Goal: Task Accomplishment & Management: Manage account settings

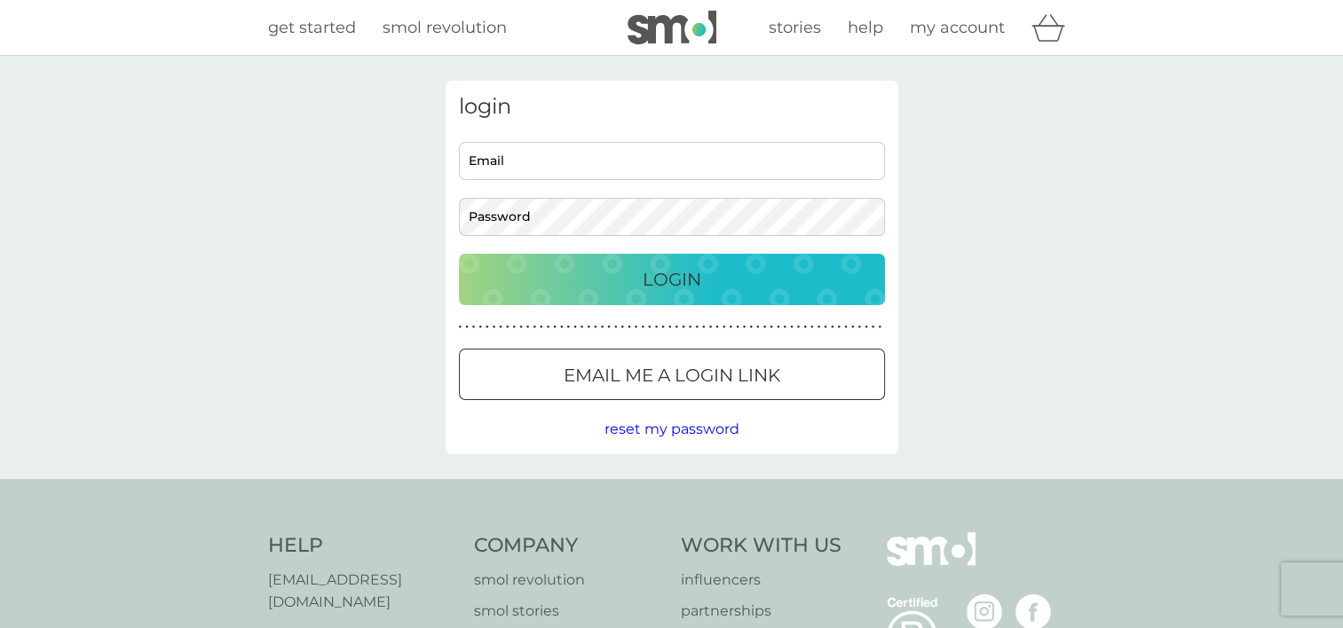
click at [612, 155] on input "Email" at bounding box center [672, 161] width 426 height 38
type input "[EMAIL_ADDRESS][DOMAIN_NAME]"
click at [650, 384] on div at bounding box center [672, 376] width 64 height 19
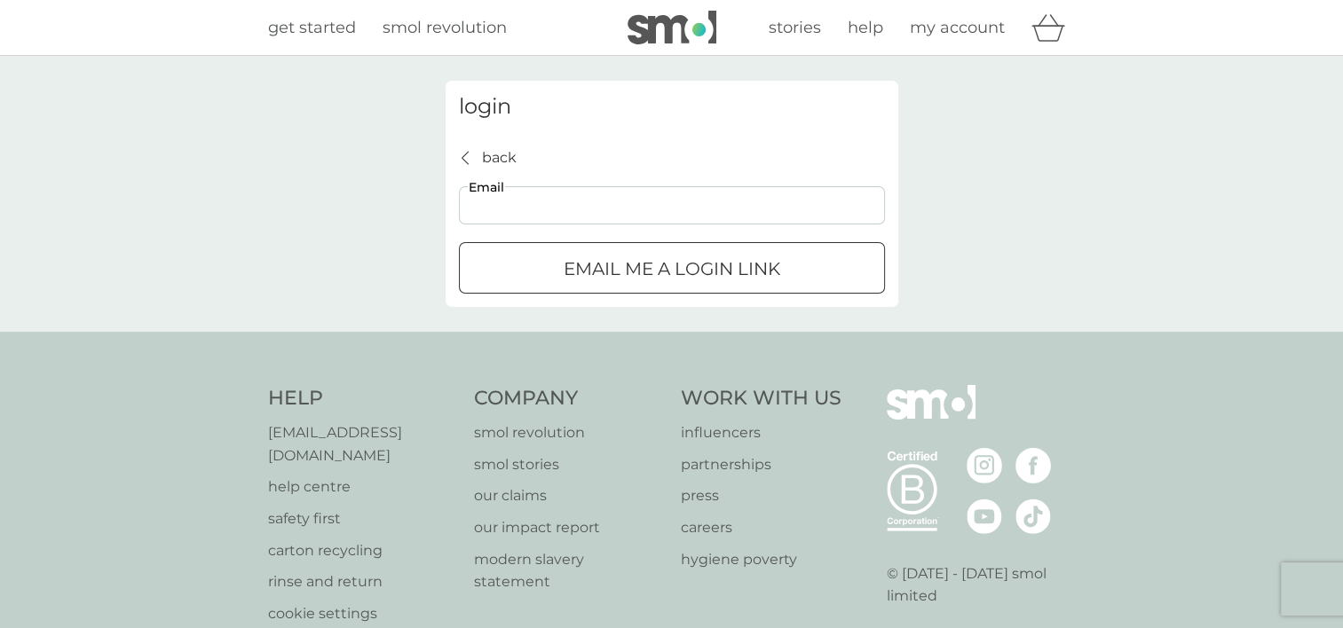
click at [590, 209] on input "Email" at bounding box center [672, 205] width 426 height 38
type input "[EMAIL_ADDRESS][DOMAIN_NAME]"
click at [623, 267] on p "Email me a login link" at bounding box center [672, 269] width 217 height 28
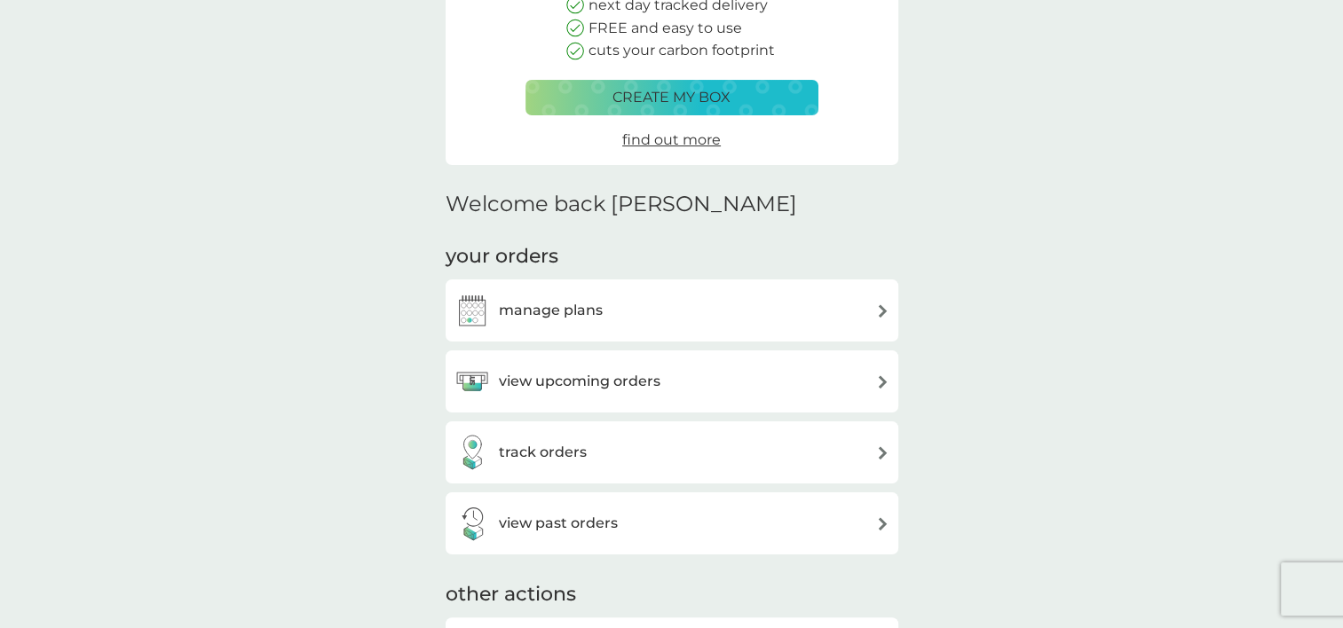
scroll to position [268, 0]
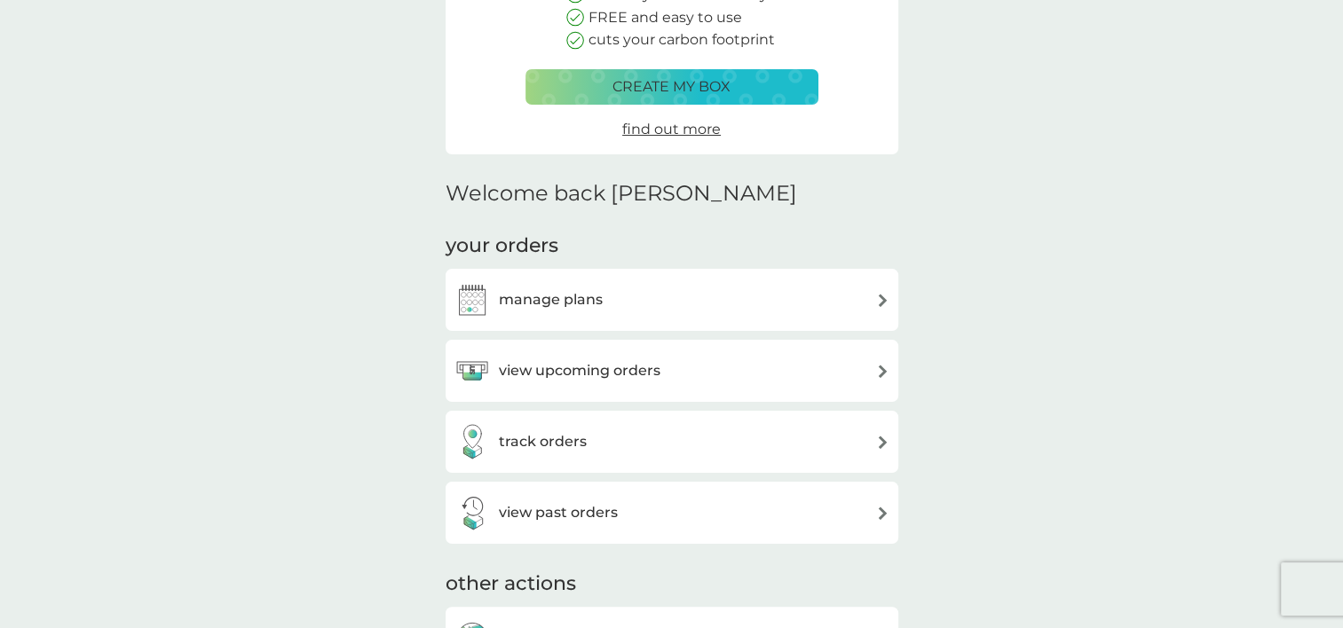
click at [689, 292] on div "manage plans" at bounding box center [671, 300] width 435 height 36
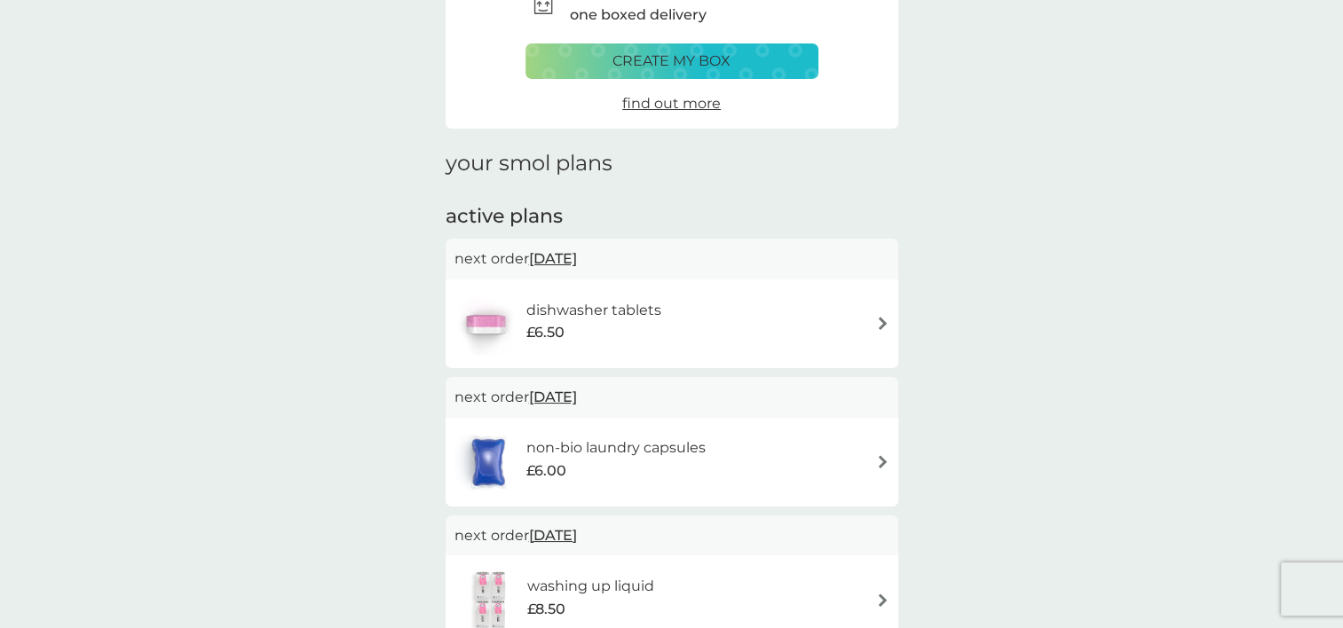
scroll to position [117, 0]
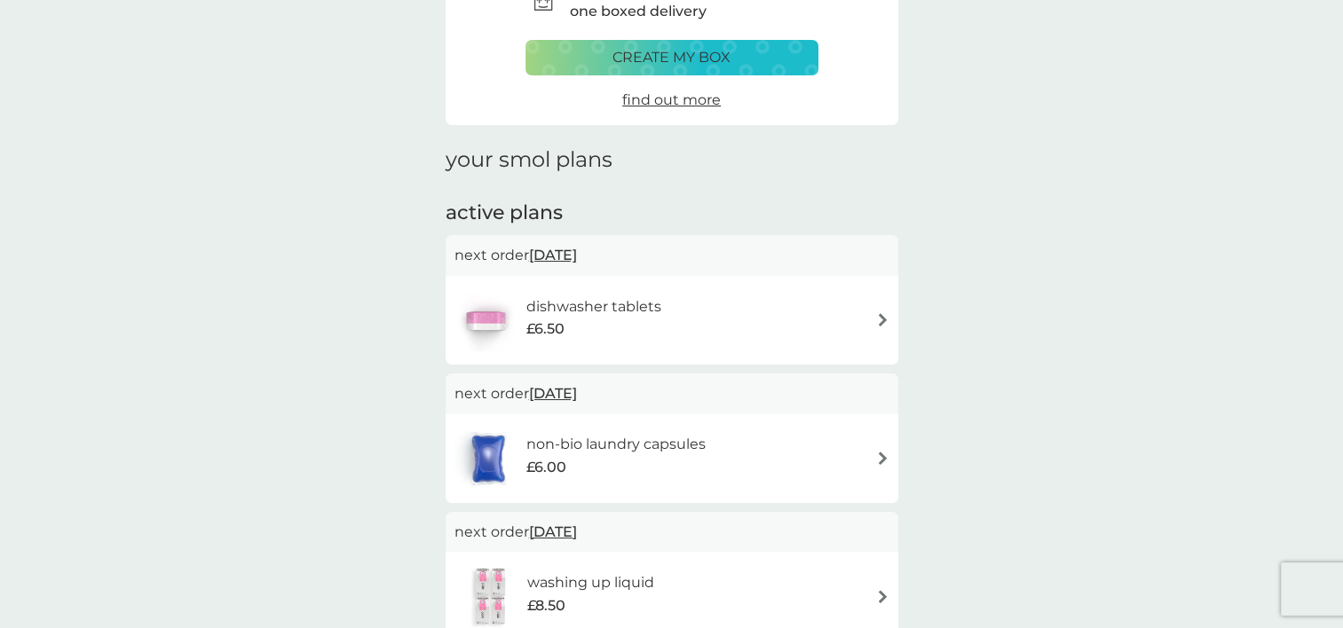
click at [871, 312] on div "dishwasher tablets £6.50" at bounding box center [671, 320] width 435 height 62
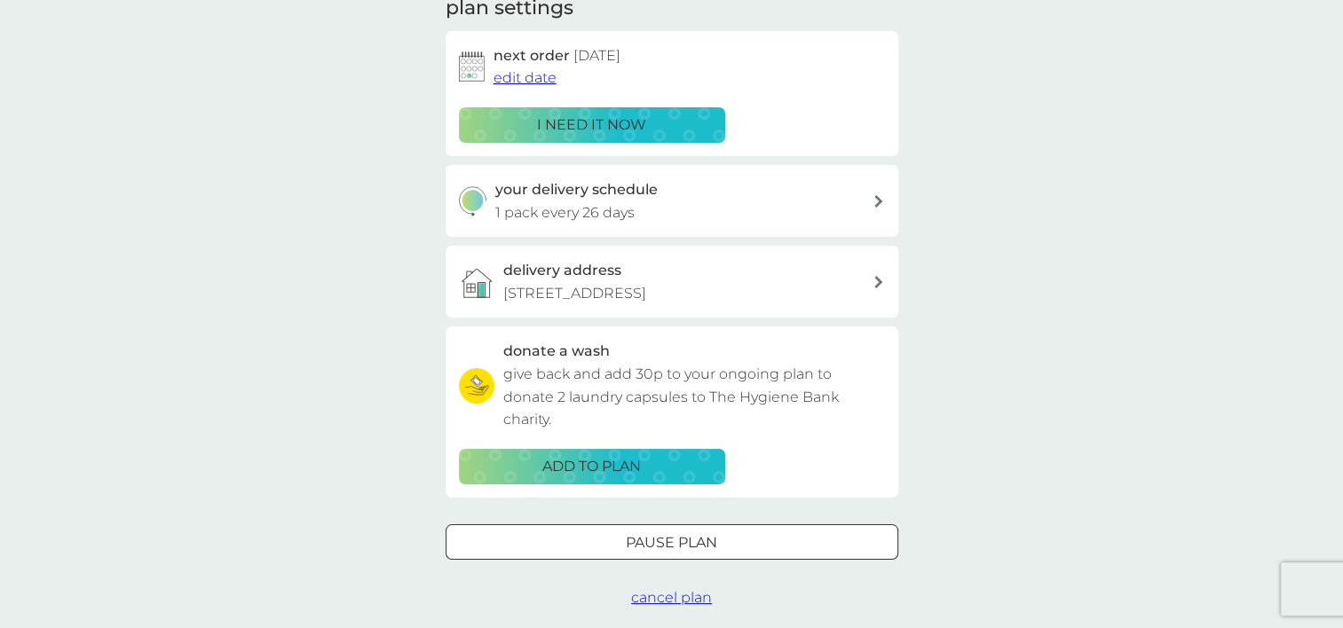
scroll to position [268, 0]
click at [881, 196] on icon at bounding box center [878, 202] width 9 height 12
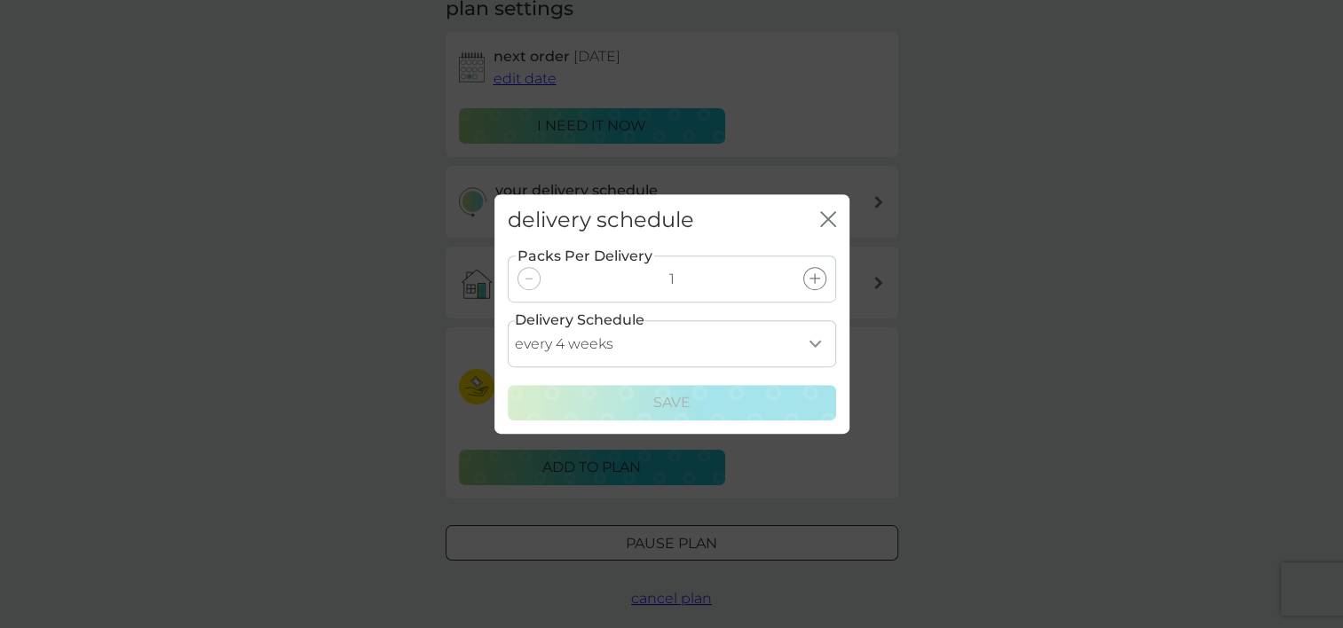
click at [811, 344] on select "every 1 week every 2 weeks every 3 weeks every 4 weeks every 5 weeks every 6 we…" at bounding box center [672, 343] width 328 height 47
select select "42"
click at [508, 320] on select "every 1 week every 2 weeks every 3 weeks every 4 weeks every 5 weeks every 6 we…" at bounding box center [672, 343] width 328 height 47
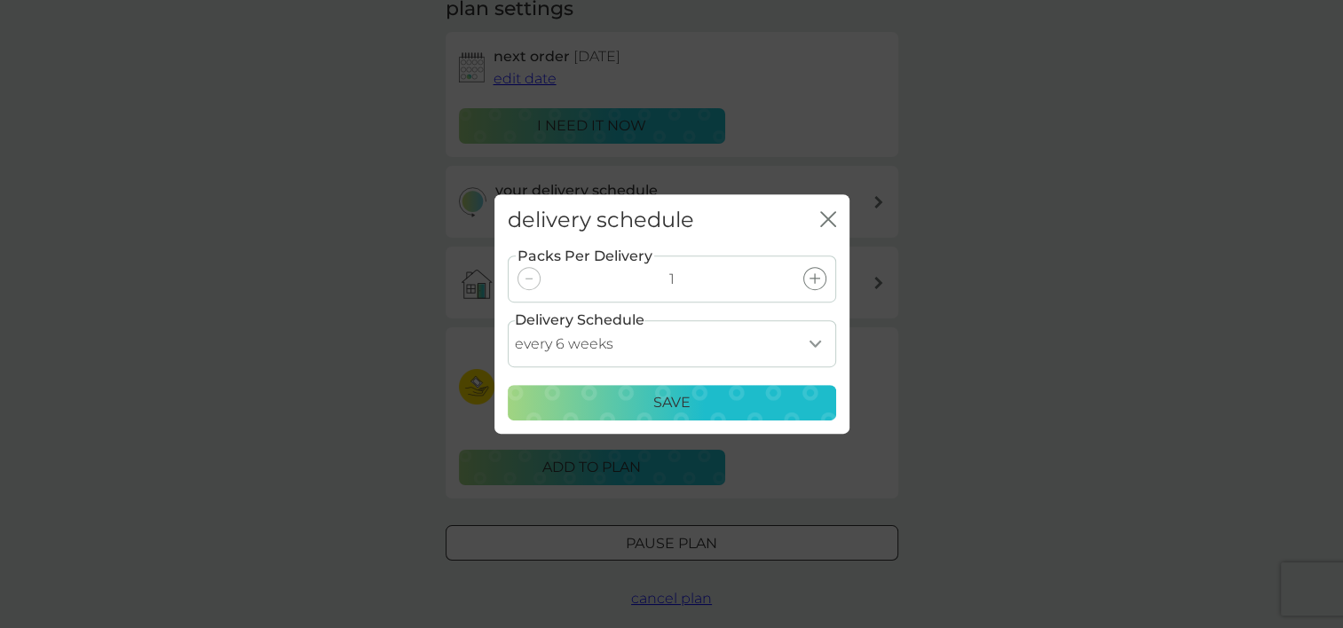
click at [691, 407] on div "Save" at bounding box center [671, 402] width 305 height 23
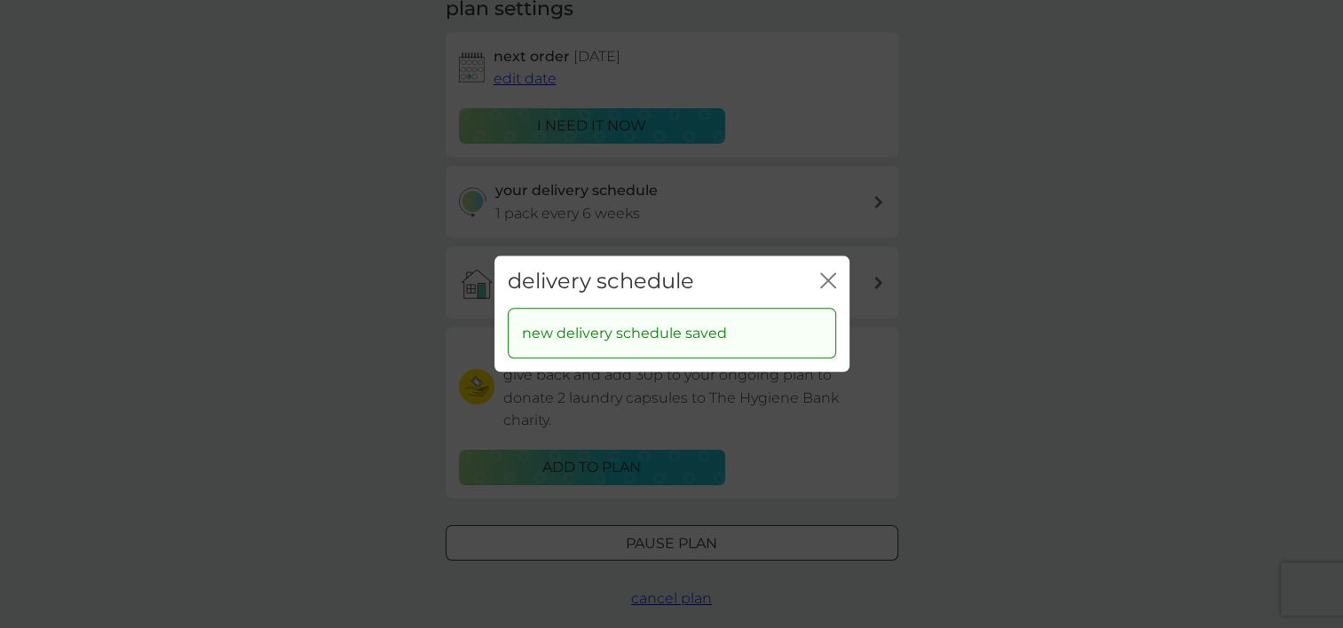
click at [832, 281] on icon "close" at bounding box center [828, 281] width 16 height 16
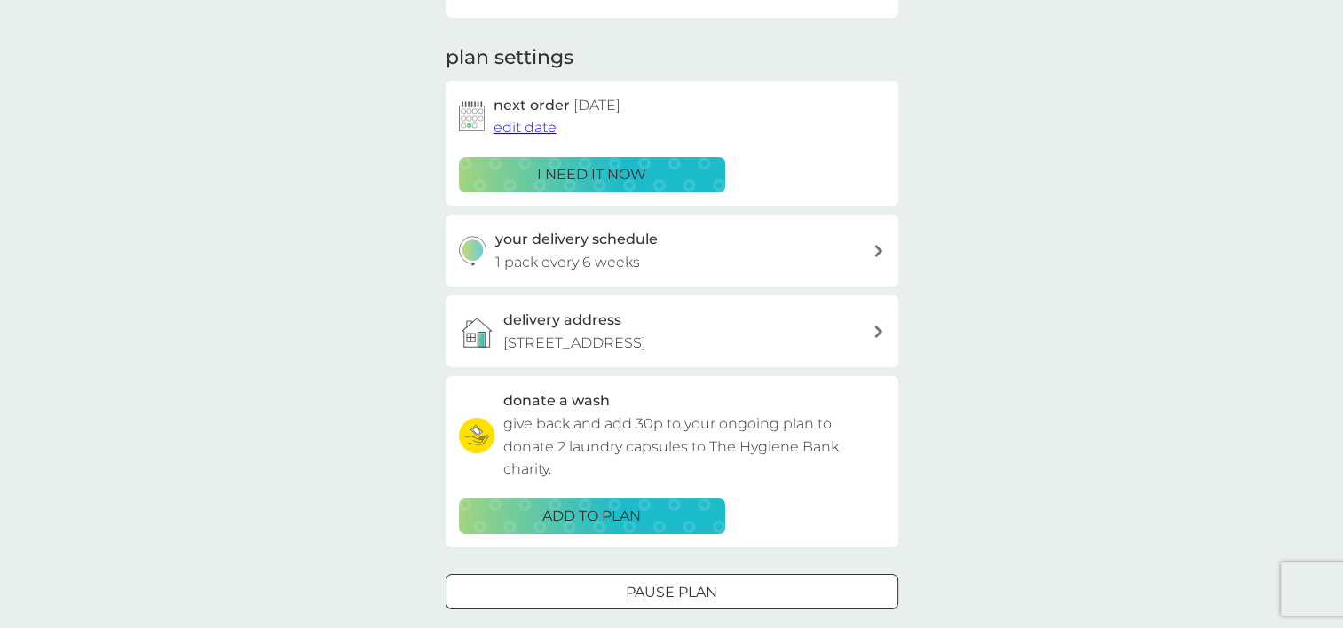
scroll to position [216, 0]
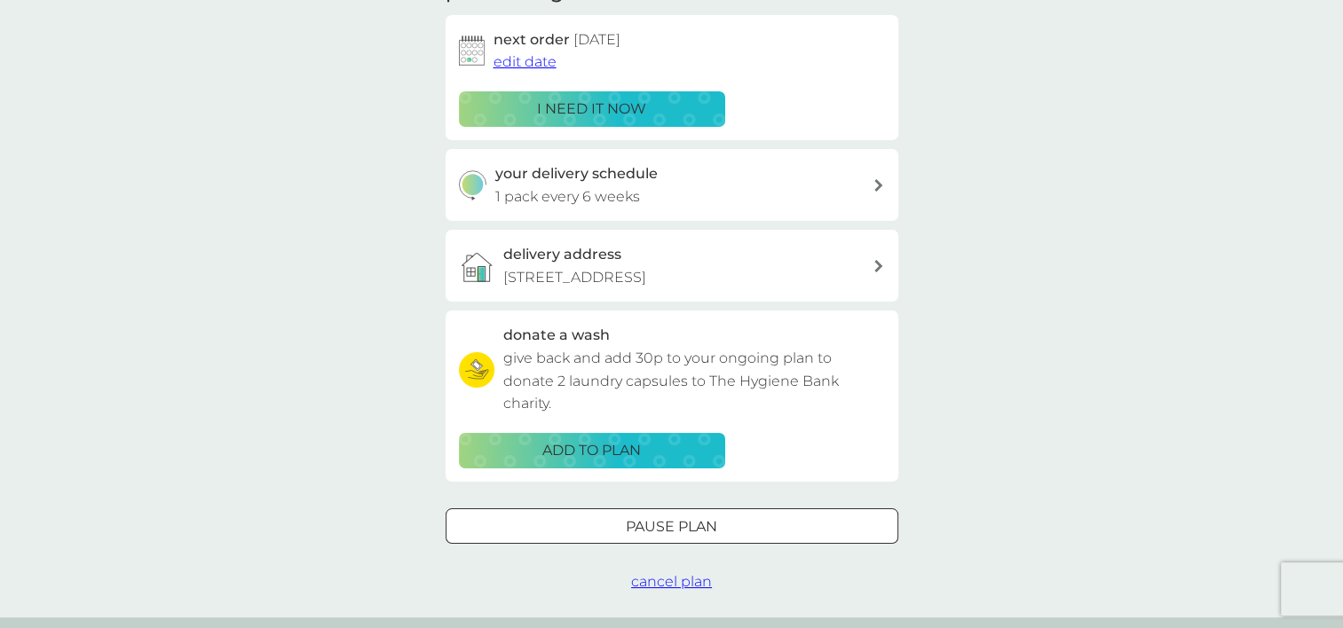
scroll to position [168, 0]
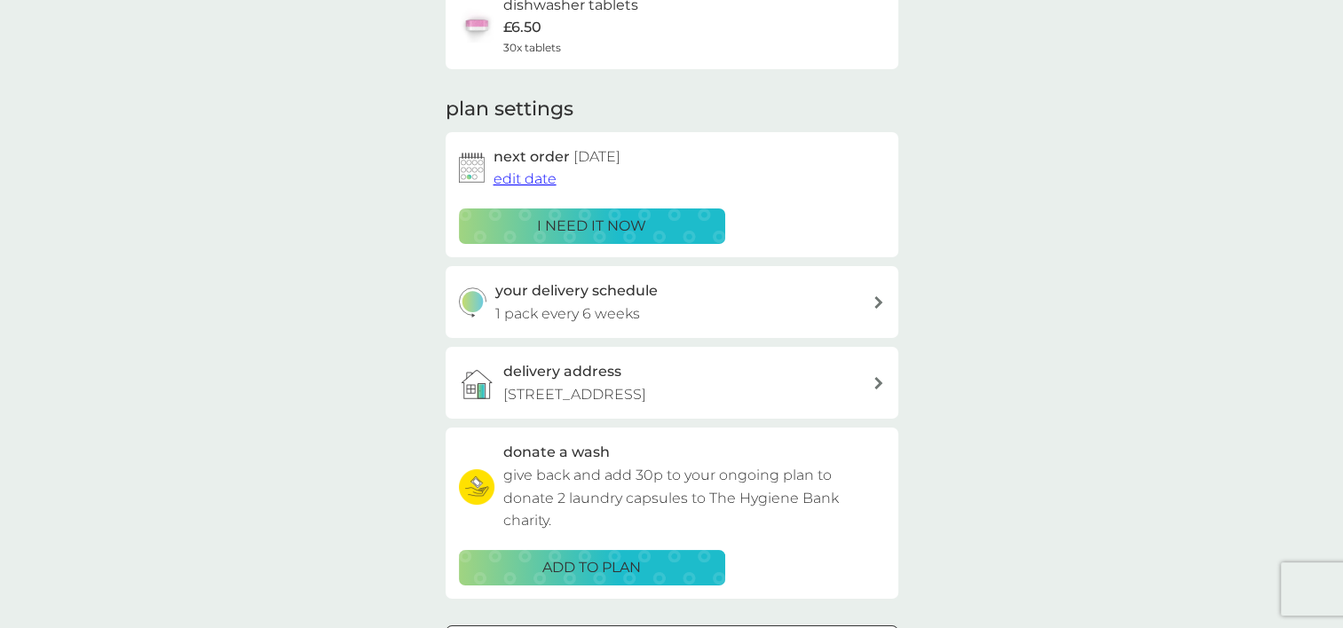
click at [533, 178] on span "edit date" at bounding box center [525, 178] width 63 height 17
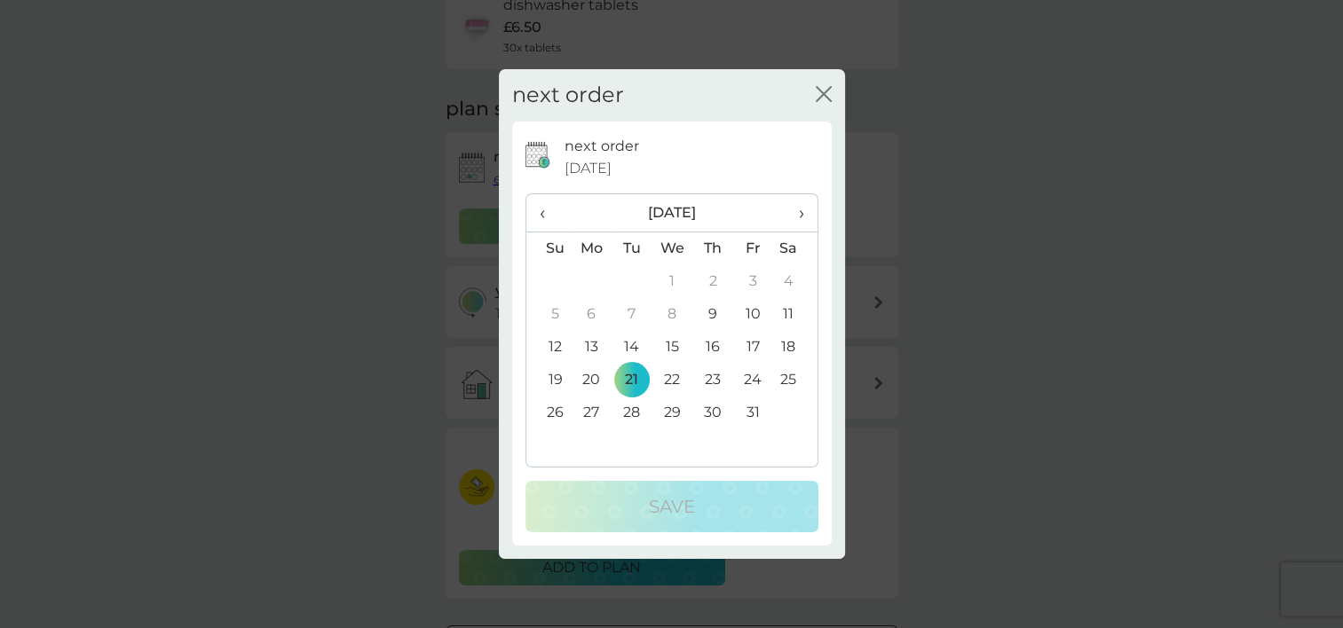
click at [806, 215] on th "›" at bounding box center [794, 213] width 44 height 38
click at [632, 344] on td "11" at bounding box center [632, 347] width 40 height 33
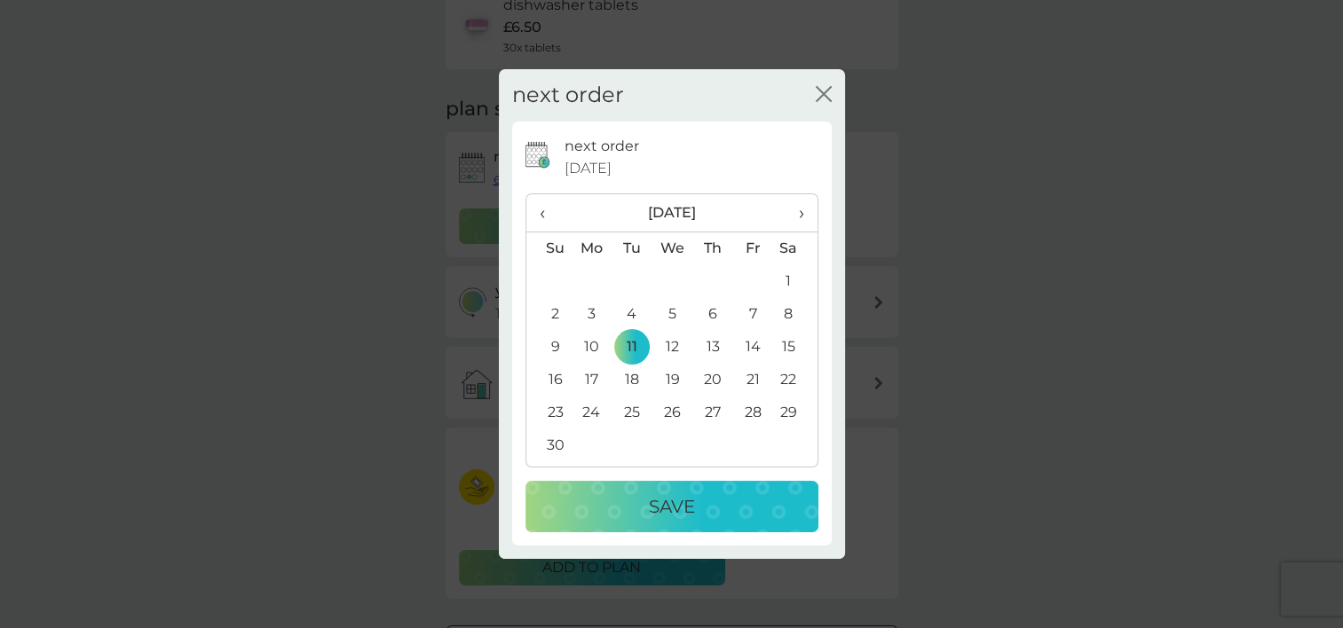
click at [677, 511] on p "Save" at bounding box center [672, 507] width 46 height 28
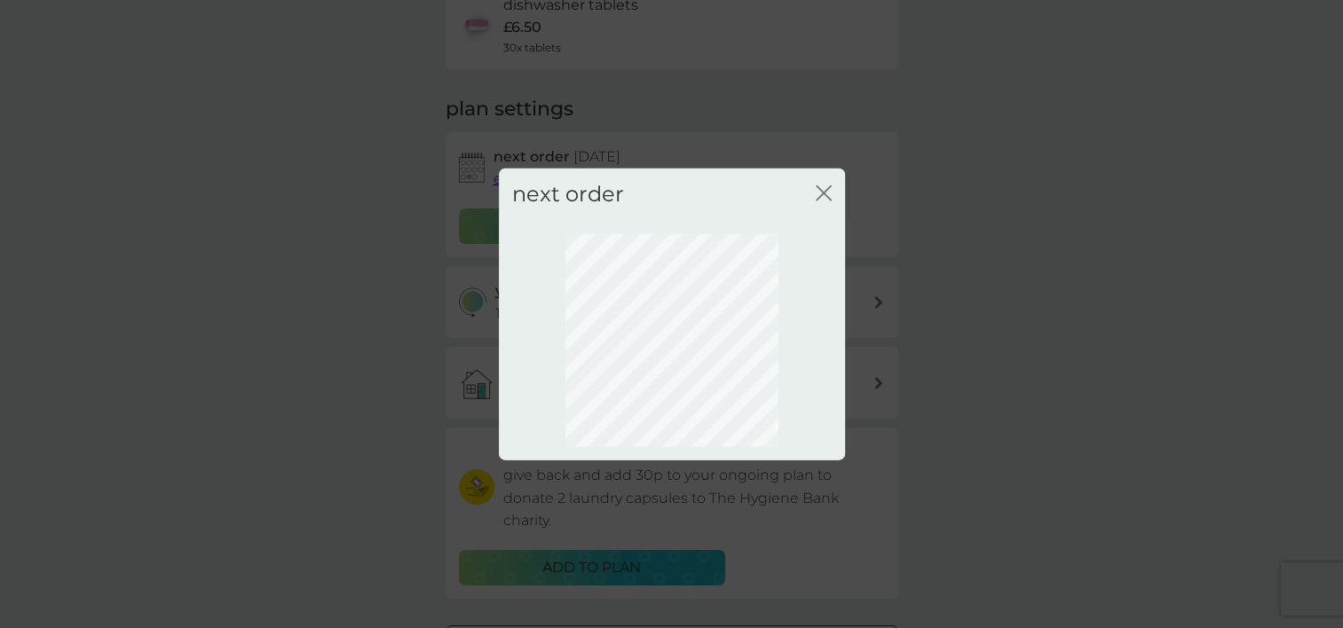
scroll to position [115, 0]
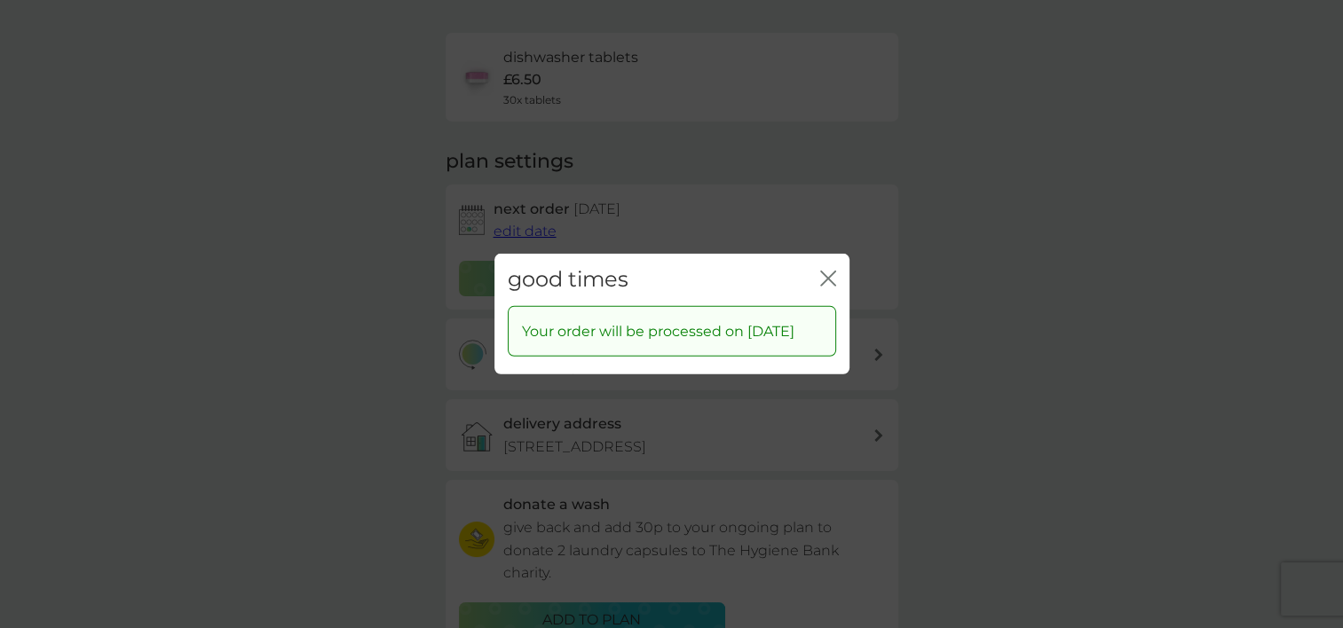
click at [832, 271] on icon "close" at bounding box center [828, 279] width 16 height 16
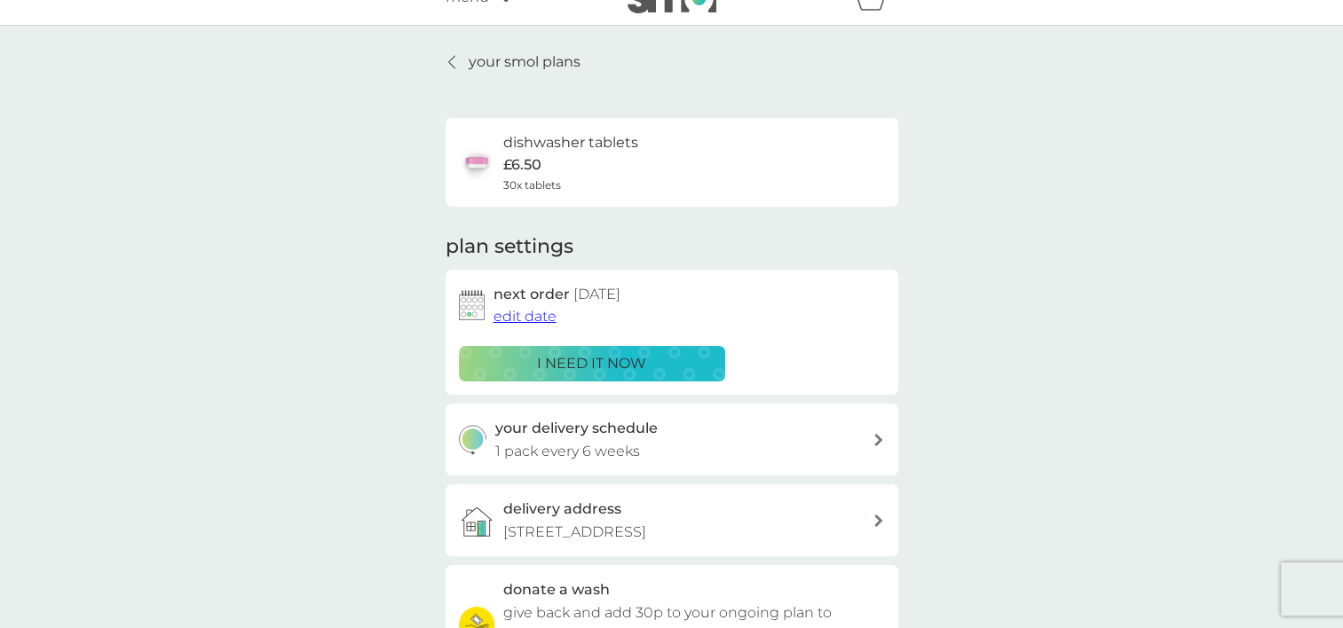
scroll to position [0, 0]
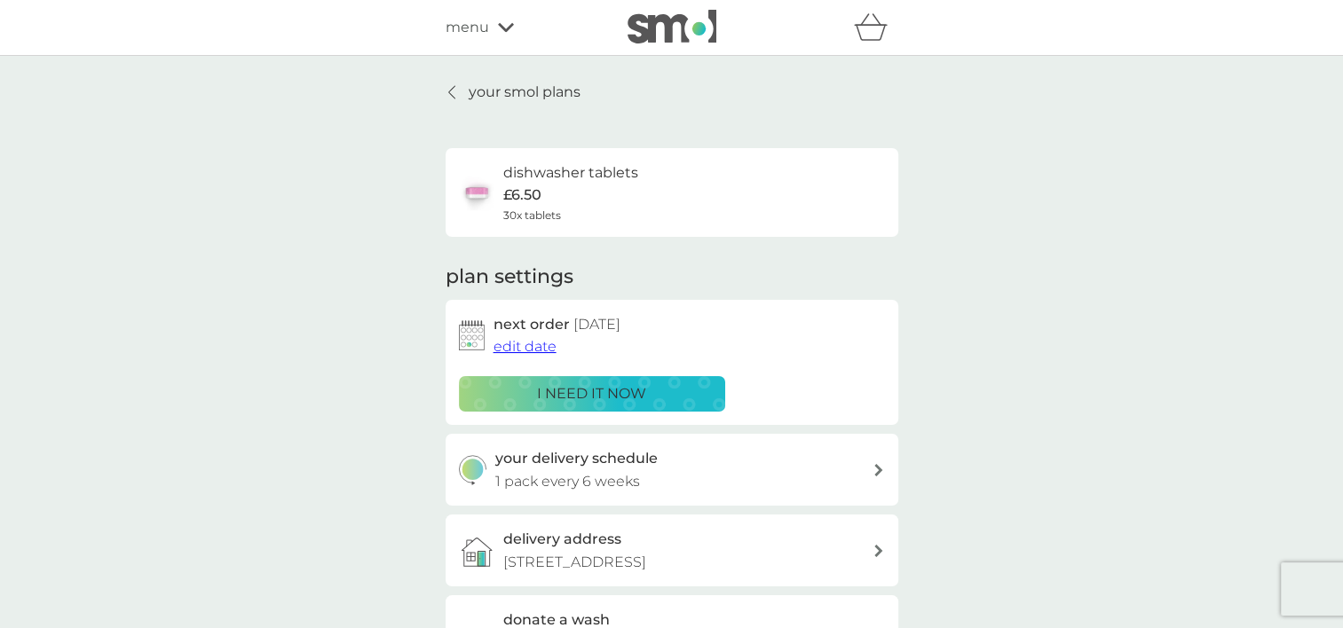
click at [479, 98] on p "your smol plans" at bounding box center [525, 92] width 112 height 23
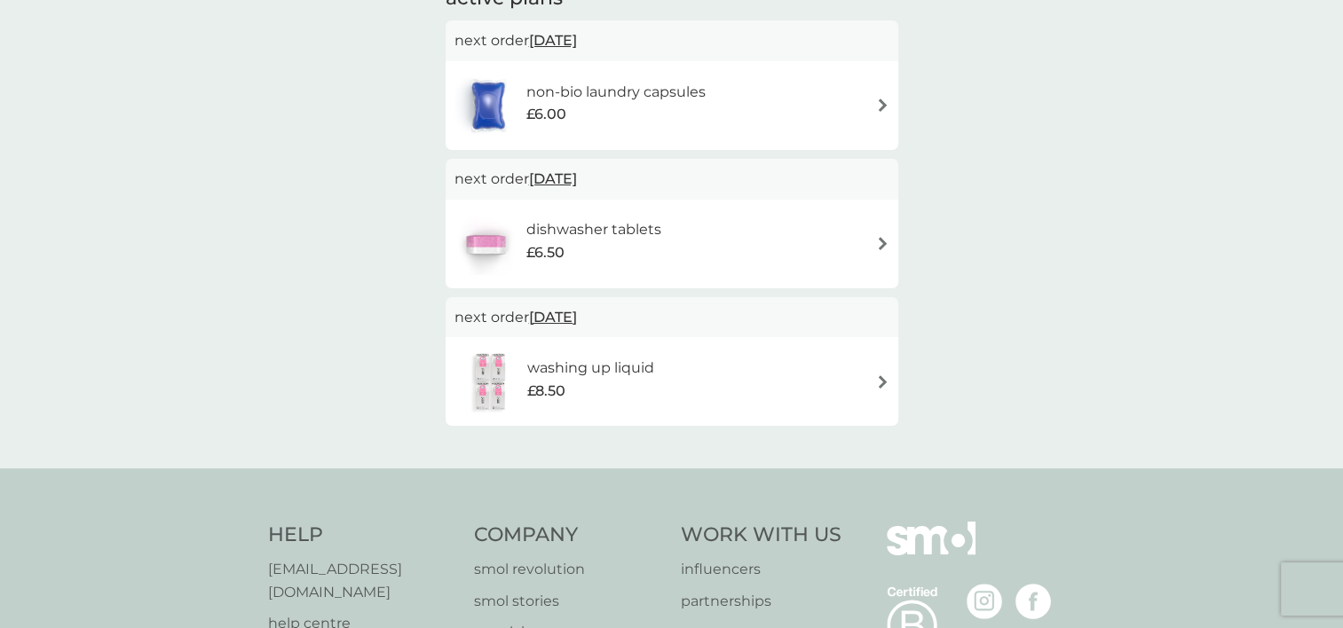
scroll to position [334, 0]
click at [877, 384] on img at bounding box center [882, 380] width 13 height 13
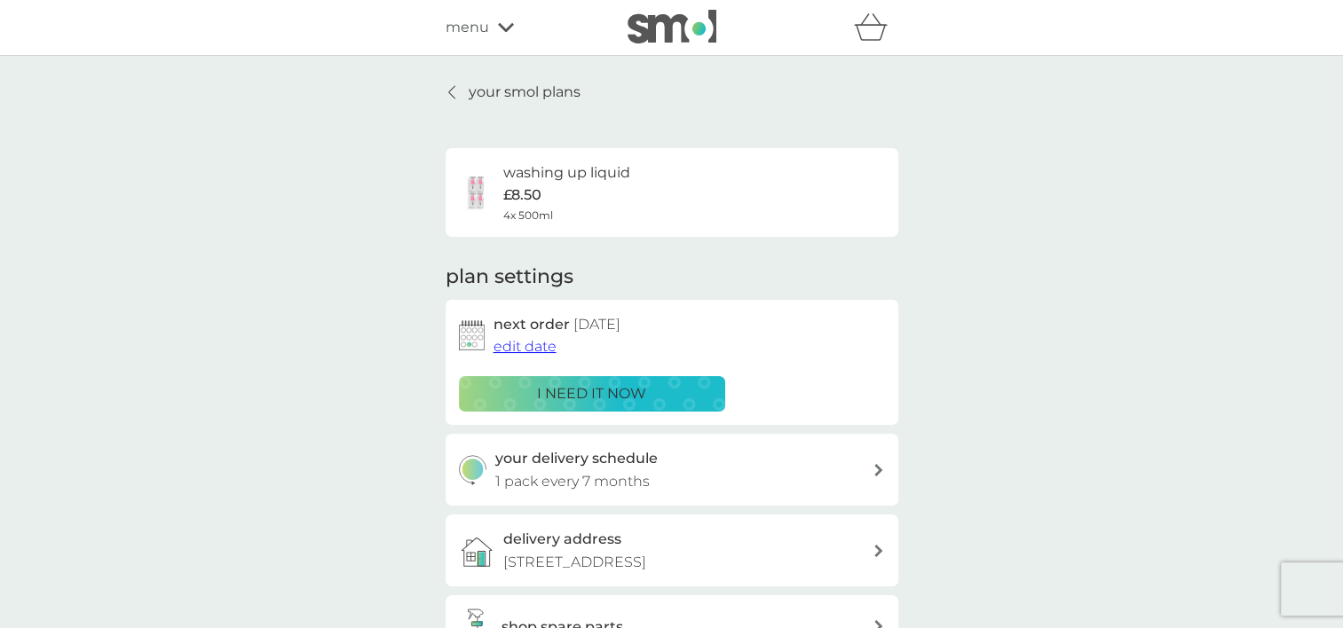
scroll to position [194, 0]
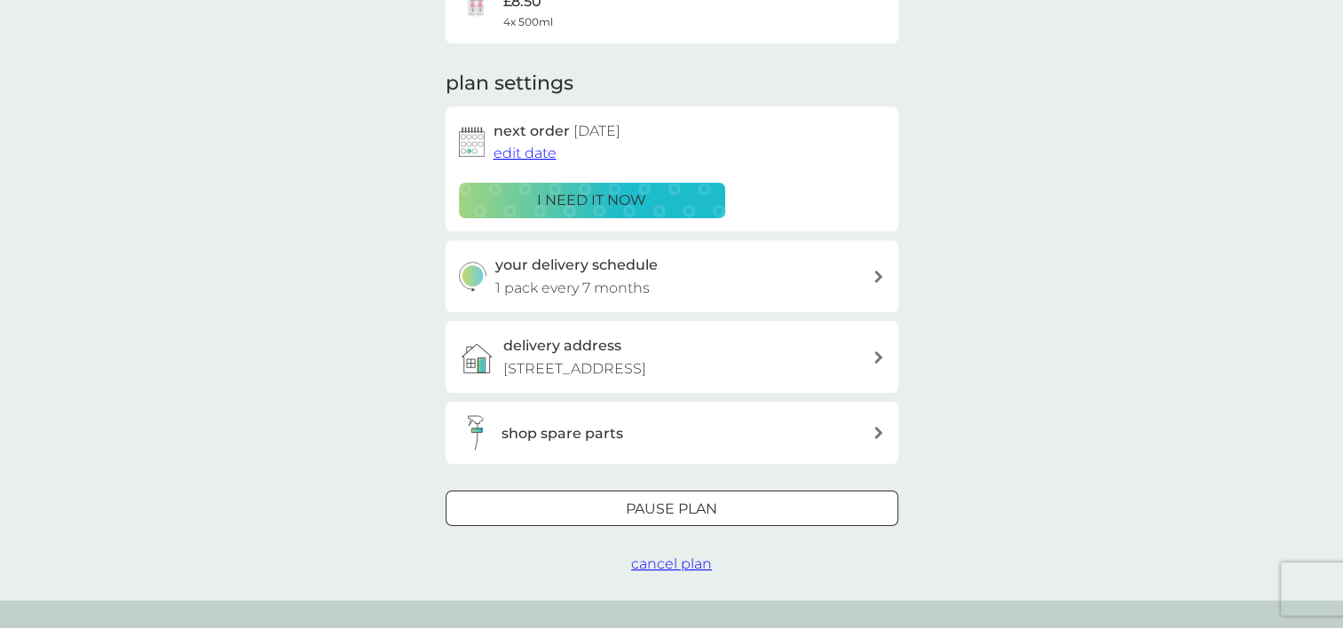
click at [821, 273] on div "your delivery schedule 1 pack every 7 months" at bounding box center [683, 276] width 377 height 45
select select "7"
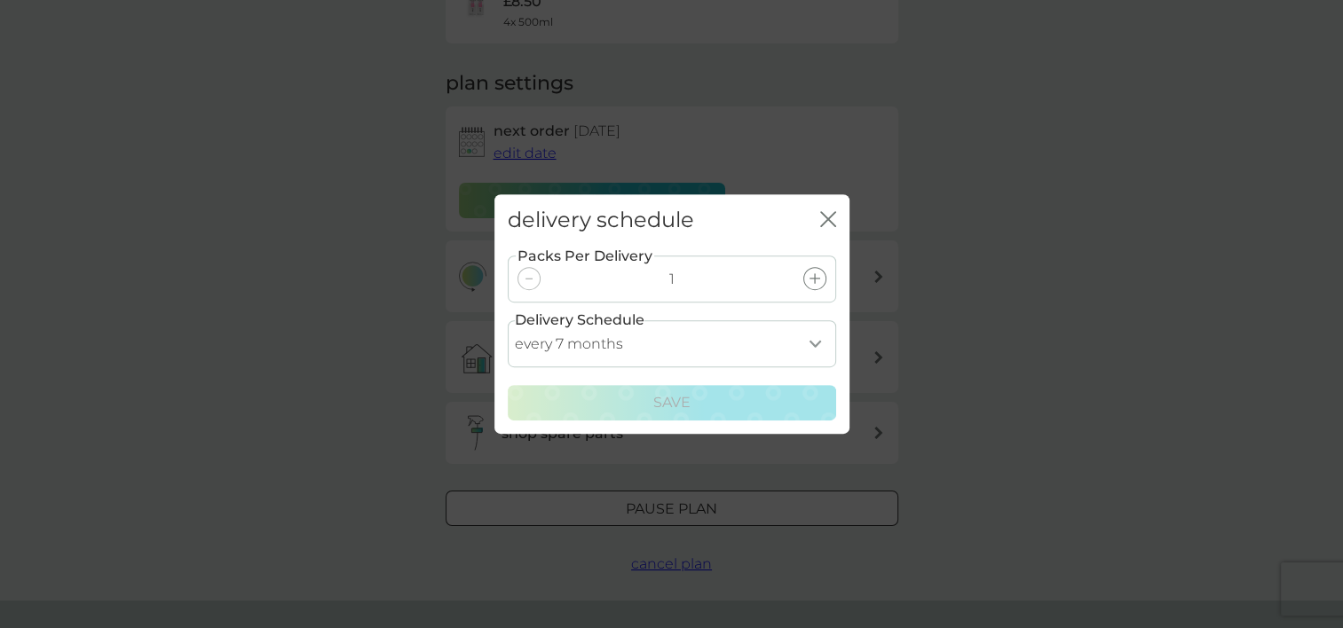
click at [826, 336] on select "every 1 month every 2 months every 3 months every 4 months every 5 months every…" at bounding box center [672, 343] width 328 height 47
click at [833, 217] on icon "close" at bounding box center [828, 219] width 16 height 16
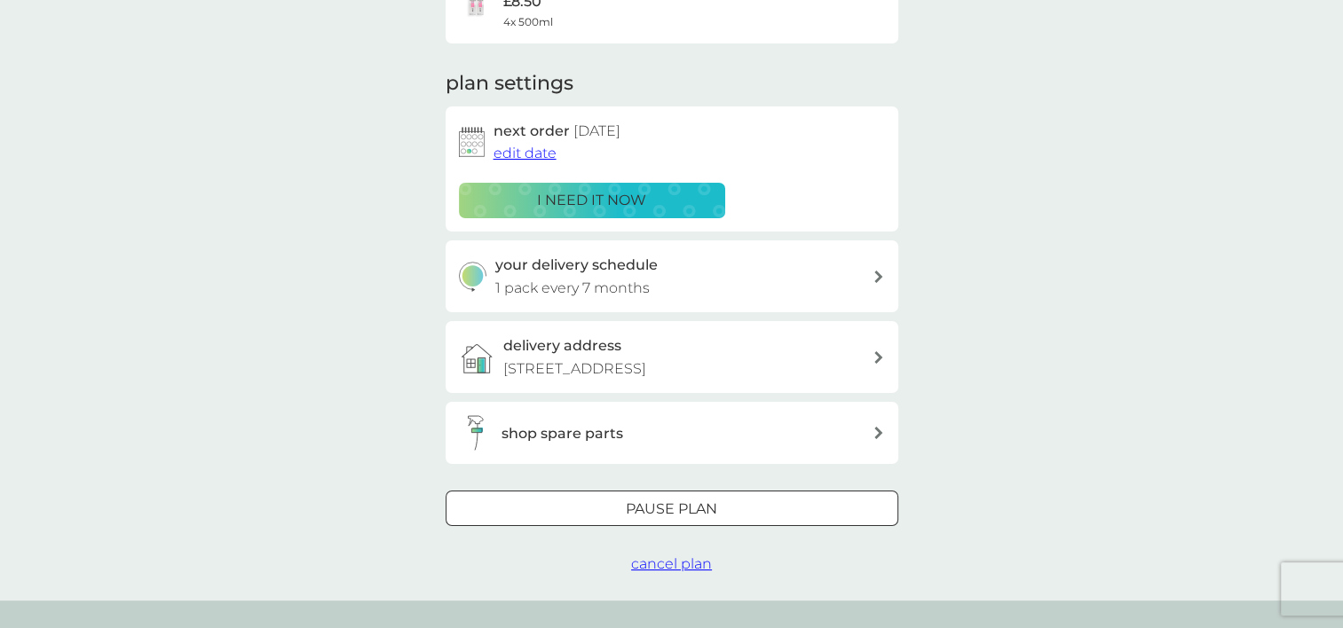
click at [711, 515] on p "Pause plan" at bounding box center [671, 509] width 91 height 23
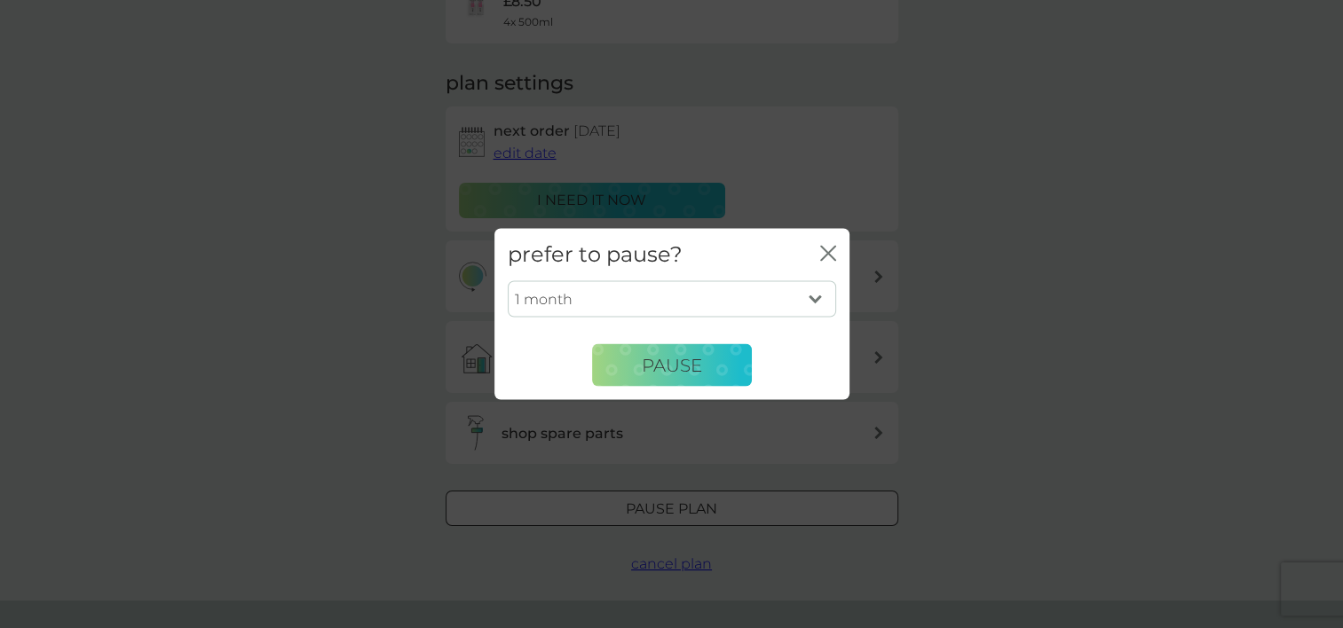
click at [819, 298] on select "1 month 2 months 3 months 4 months 5 months 6 months" at bounding box center [672, 299] width 328 height 37
select select "3"
click at [508, 281] on select "1 month 2 months 3 months 4 months 5 months 6 months" at bounding box center [672, 299] width 328 height 37
click at [670, 373] on span "Pause" at bounding box center [672, 364] width 60 height 21
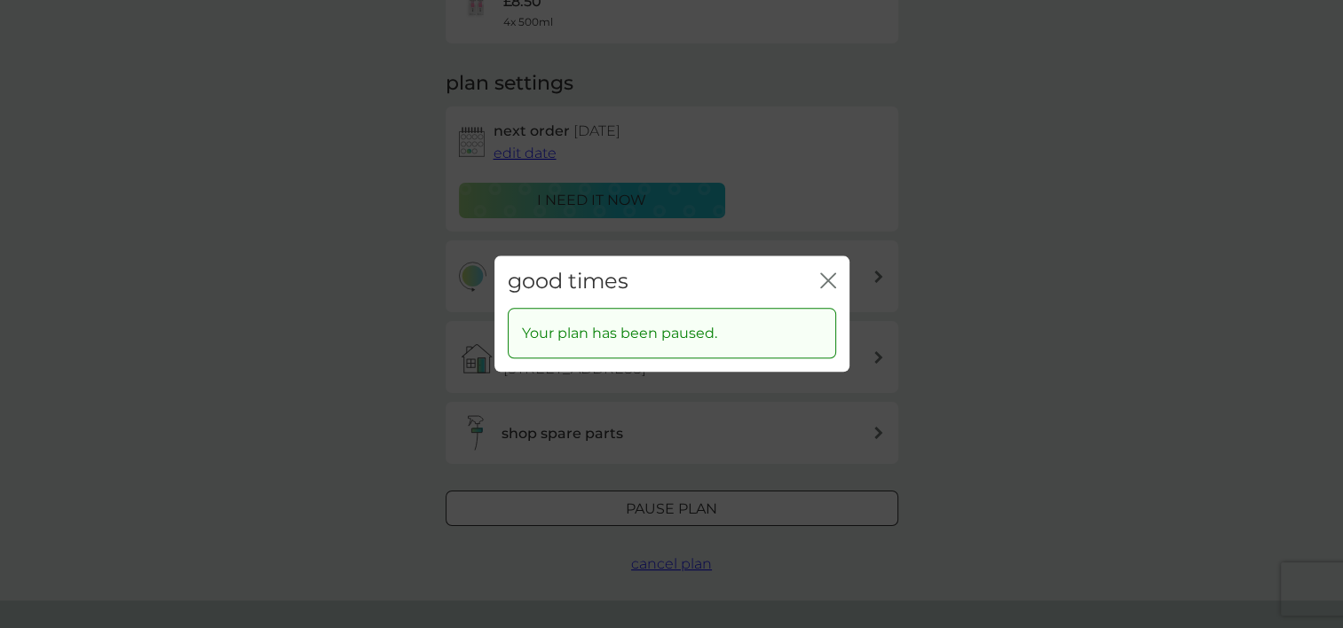
click at [831, 280] on icon "close" at bounding box center [828, 281] width 16 height 16
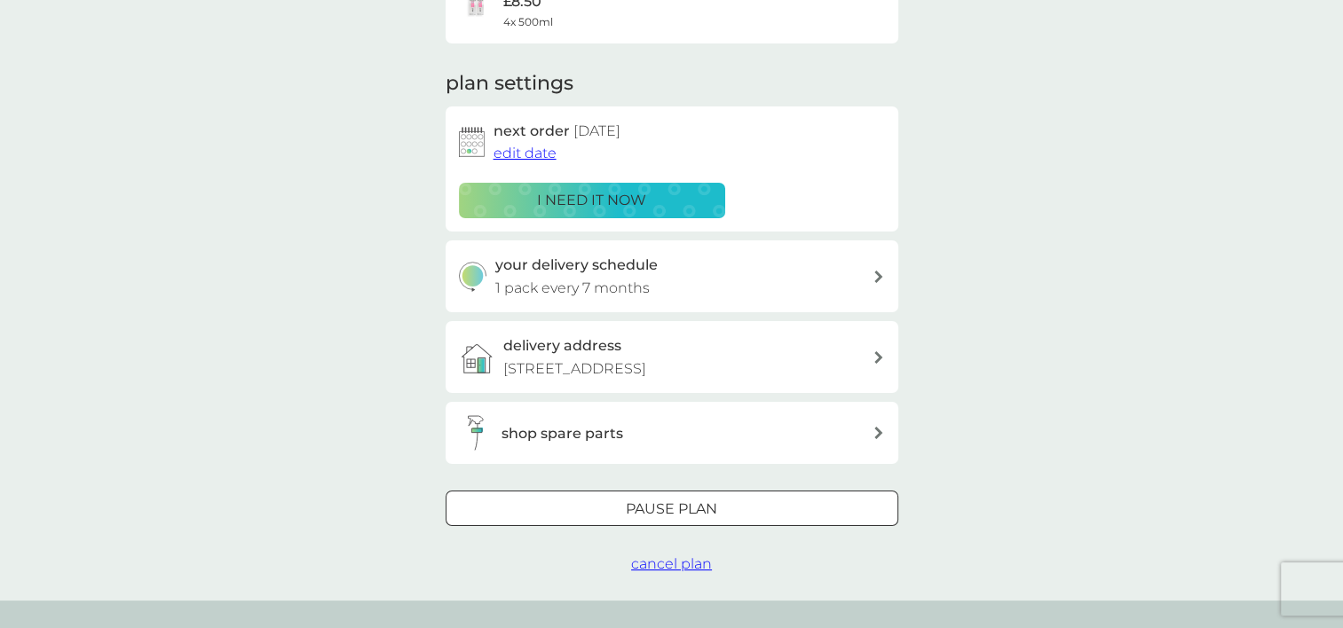
scroll to position [0, 0]
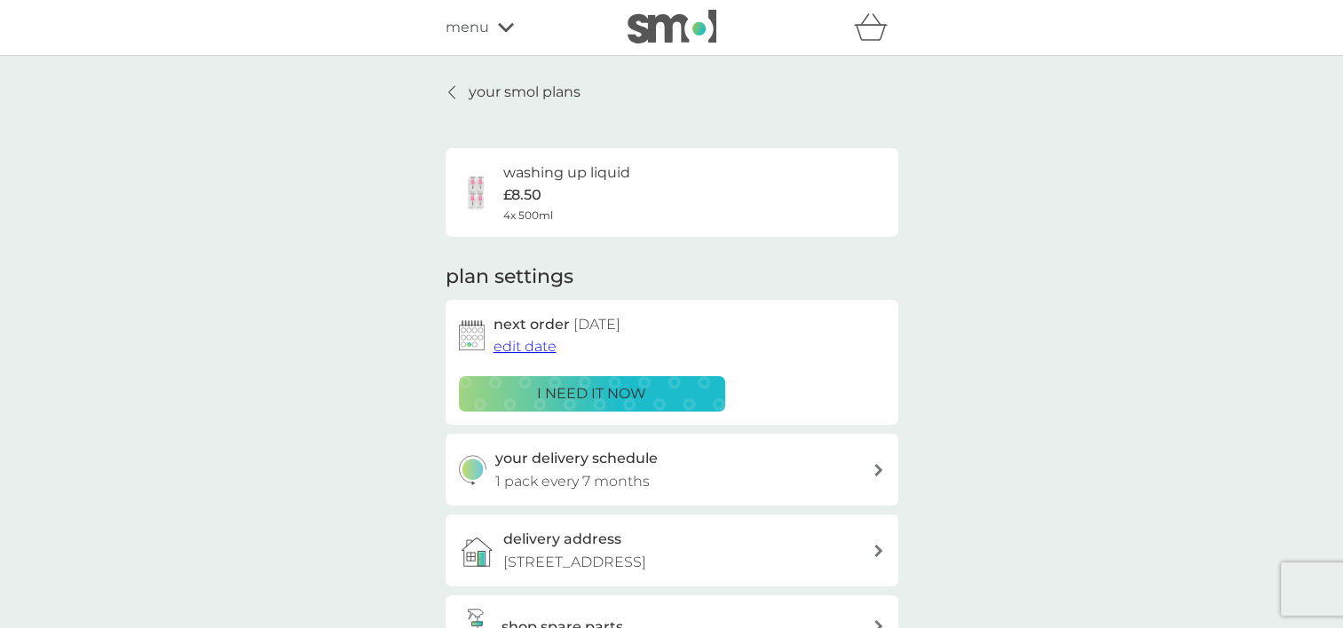
click at [484, 89] on p "your smol plans" at bounding box center [525, 92] width 112 height 23
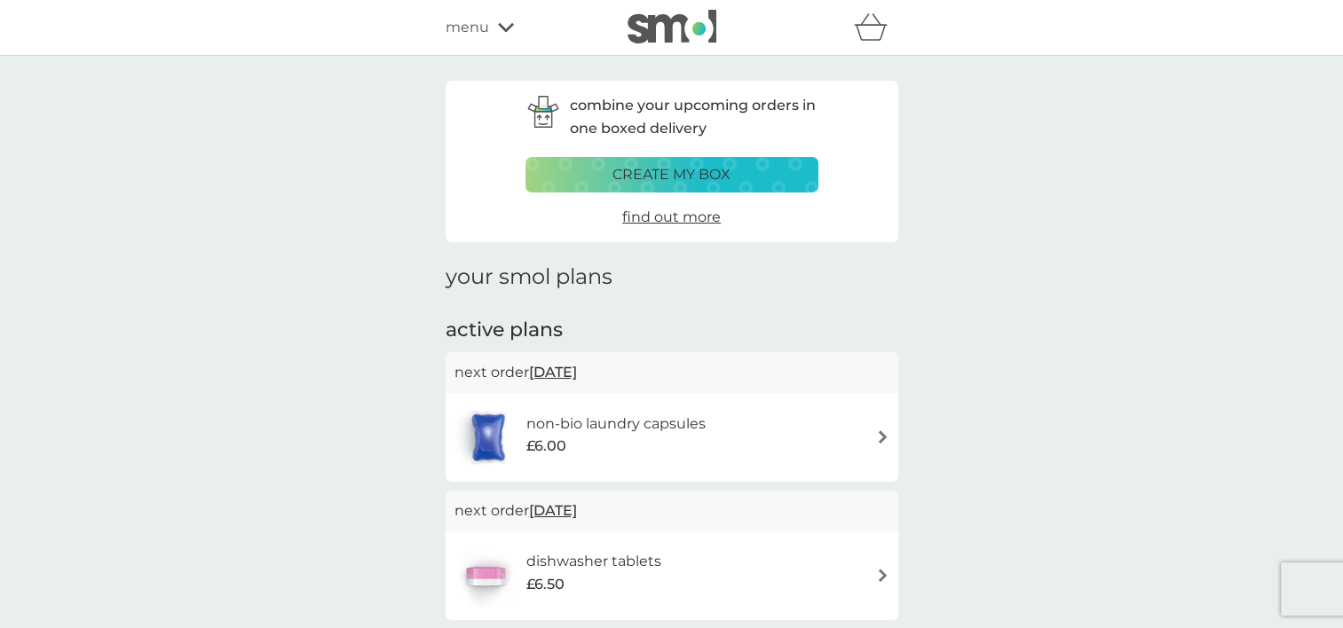
click at [503, 30] on icon at bounding box center [506, 27] width 16 height 9
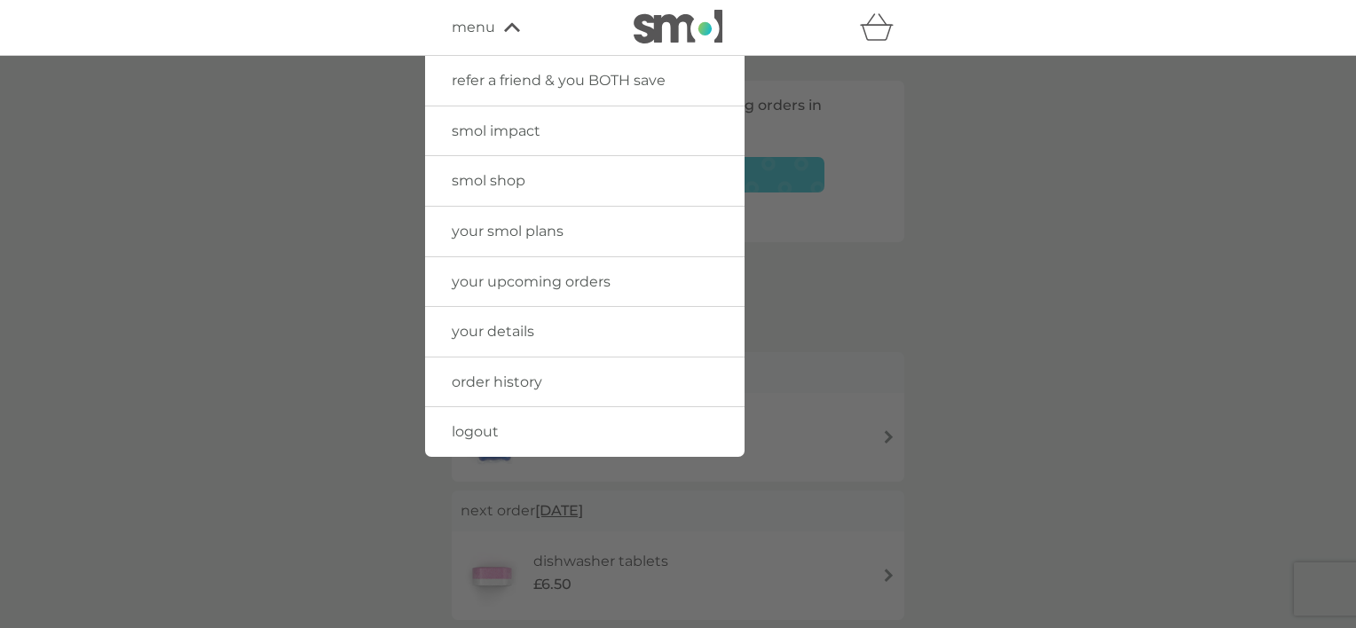
click at [505, 187] on span "smol shop" at bounding box center [489, 180] width 74 height 17
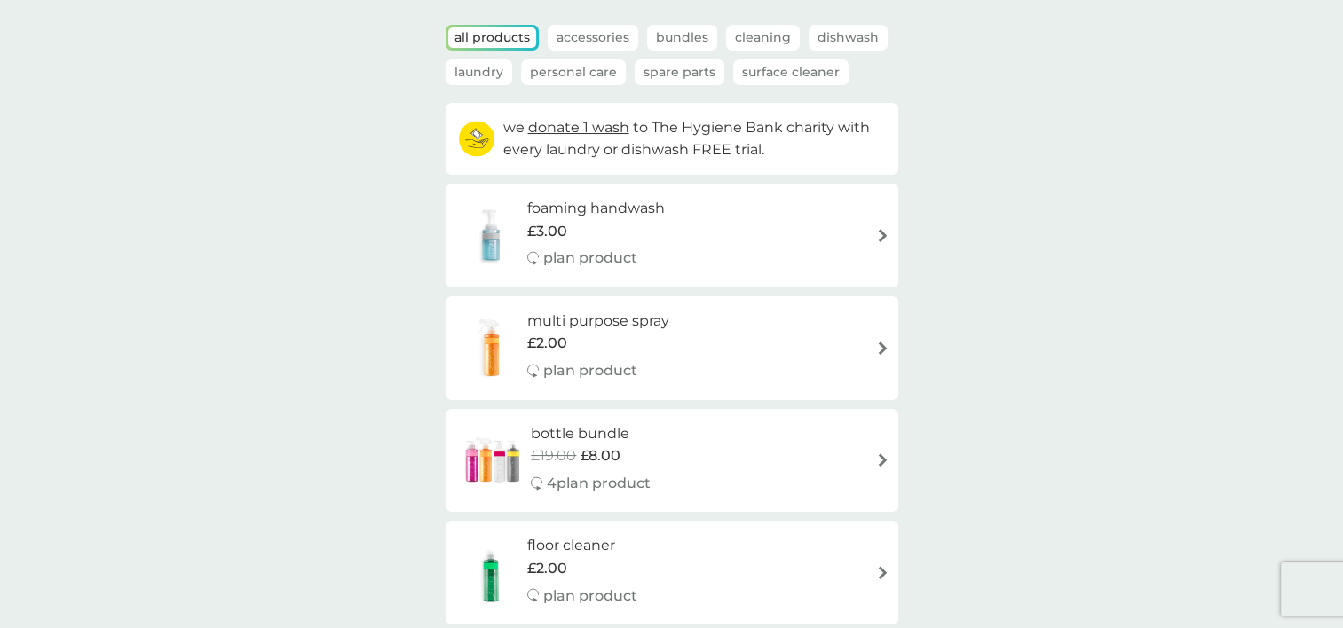
scroll to position [107, 0]
click at [746, 245] on div "foaming handwash £3.00 plan product" at bounding box center [671, 237] width 435 height 77
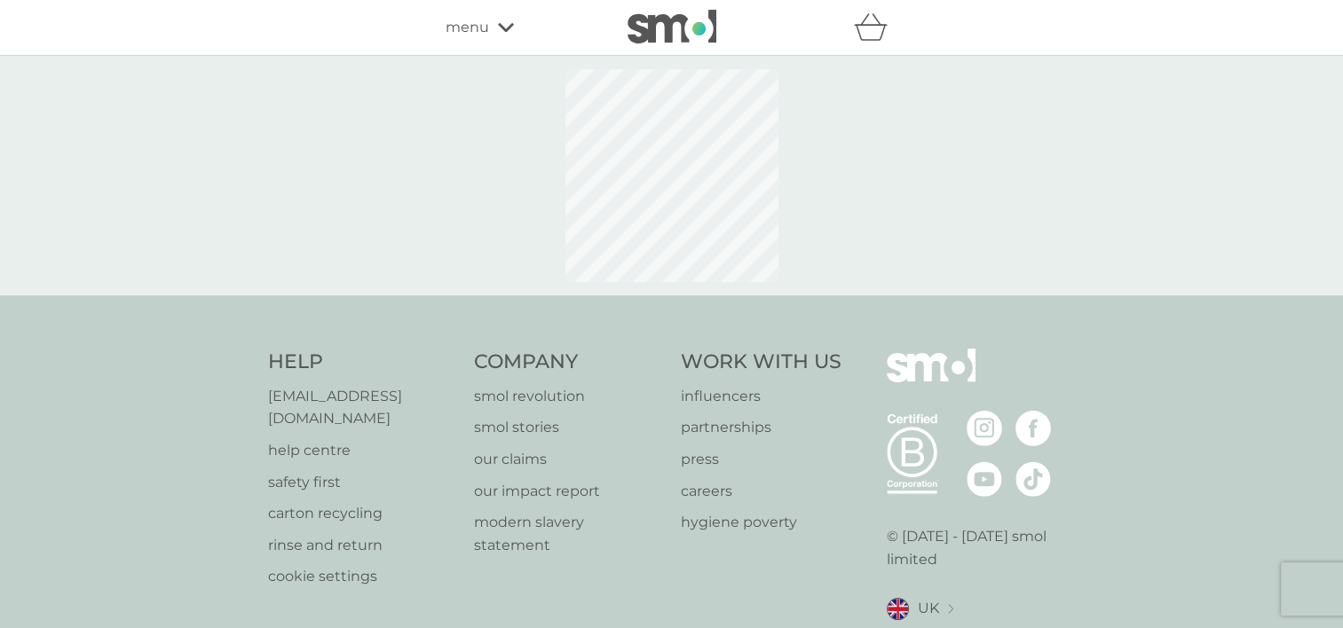
select select "119"
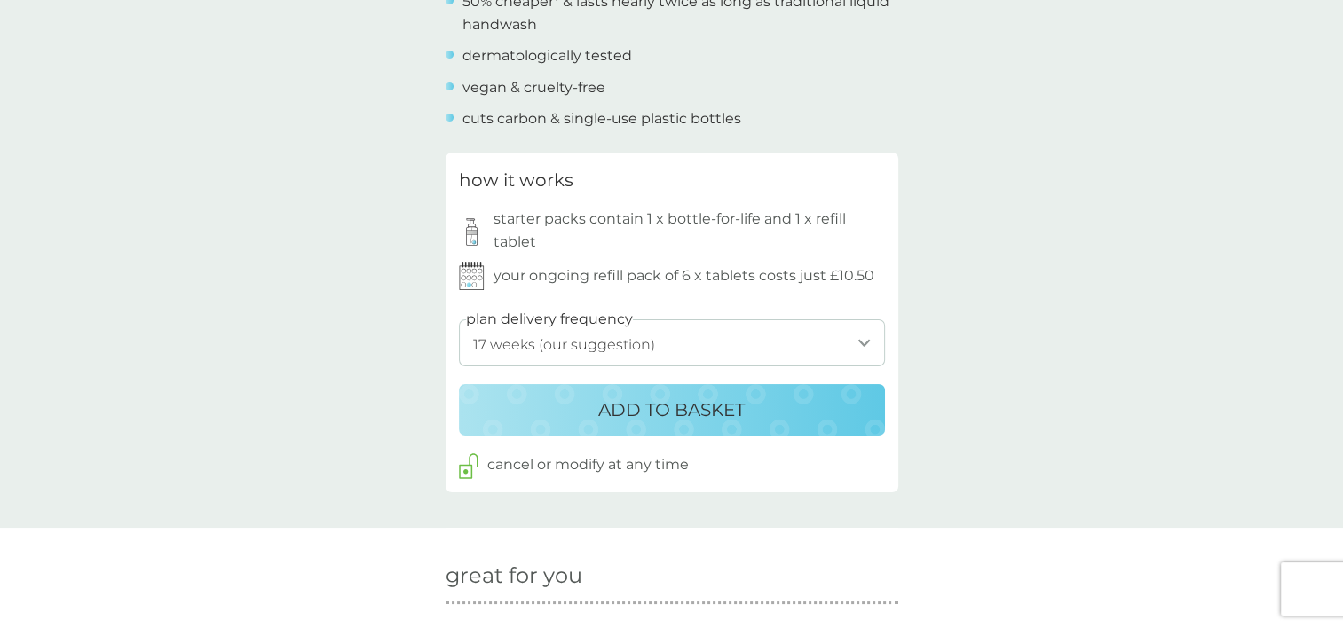
scroll to position [801, 0]
